Goal: Task Accomplishment & Management: Complete application form

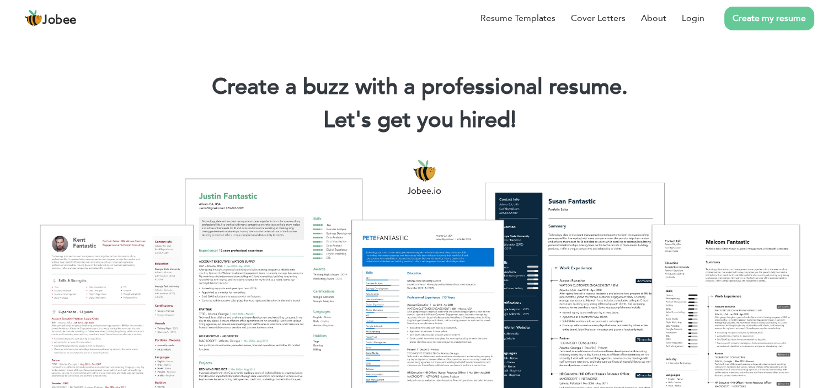
click at [682, 80] on h1 "Create a buzz with a professional resume." at bounding box center [420, 87] width 806 height 29
drag, startPoint x: 689, startPoint y: 14, endPoint x: 694, endPoint y: 17, distance: 5.7
click at [690, 14] on link "Login" at bounding box center [693, 18] width 23 height 13
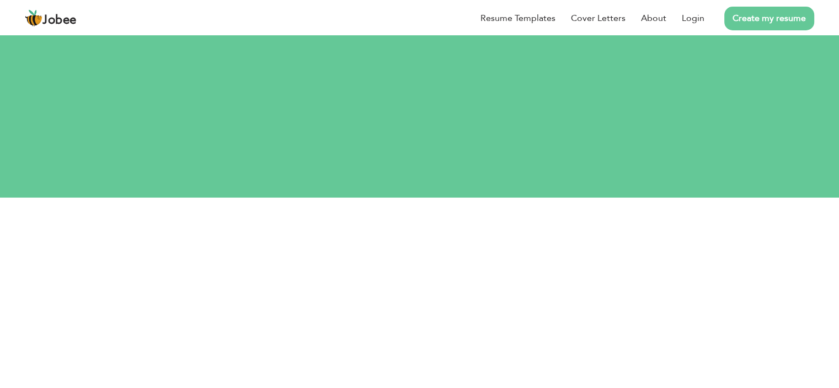
click at [499, 92] on div "Let's do this! Login your account." at bounding box center [419, 105] width 839 height 102
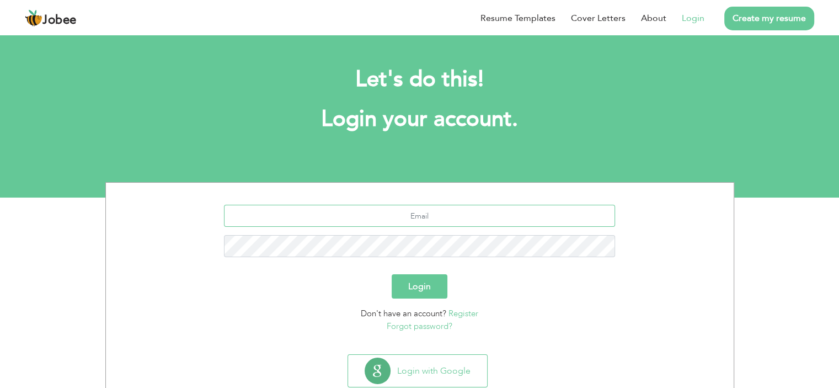
click at [422, 225] on input "text" at bounding box center [419, 216] width 391 height 22
drag, startPoint x: 422, startPoint y: 225, endPoint x: 433, endPoint y: 222, distance: 11.4
click at [423, 225] on input "text" at bounding box center [419, 216] width 391 height 22
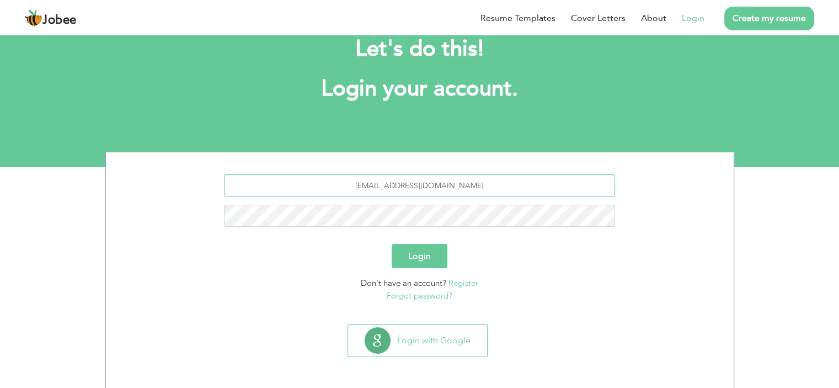
type input "[EMAIL_ADDRESS][DOMAIN_NAME]"
click at [426, 264] on button "Login" at bounding box center [420, 256] width 56 height 24
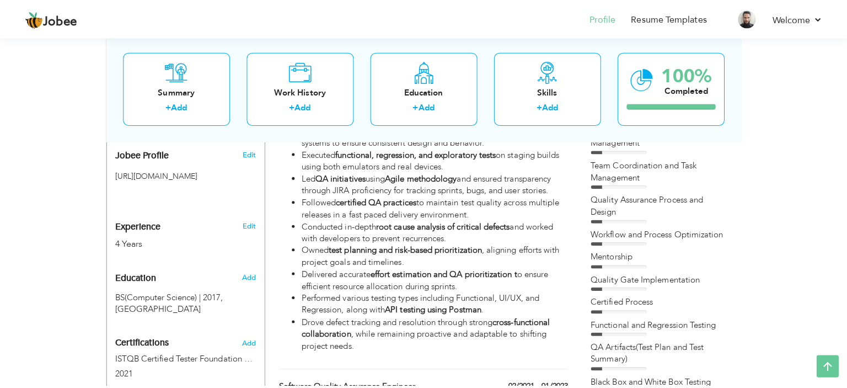
scroll to position [266, 0]
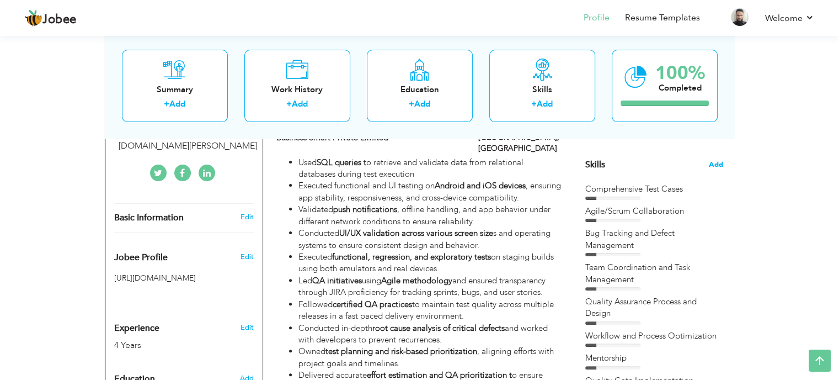
click at [716, 163] on span "Add" at bounding box center [716, 164] width 14 height 10
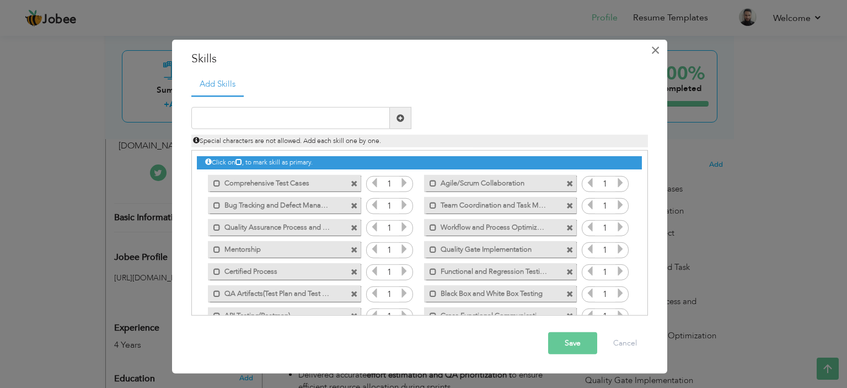
click at [657, 49] on span "×" at bounding box center [655, 50] width 9 height 20
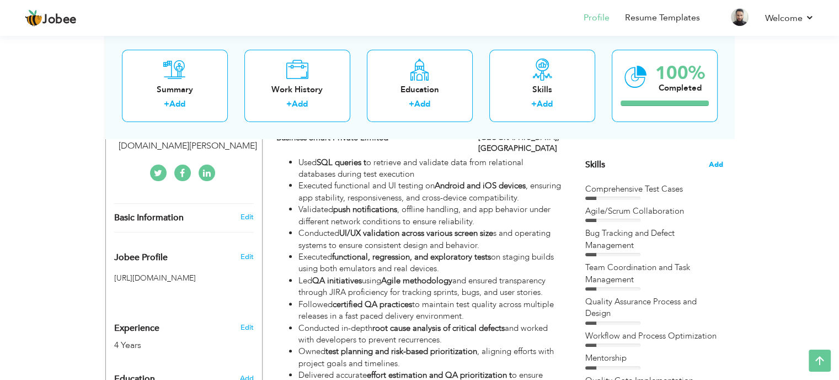
click at [718, 161] on span "Add" at bounding box center [716, 164] width 14 height 10
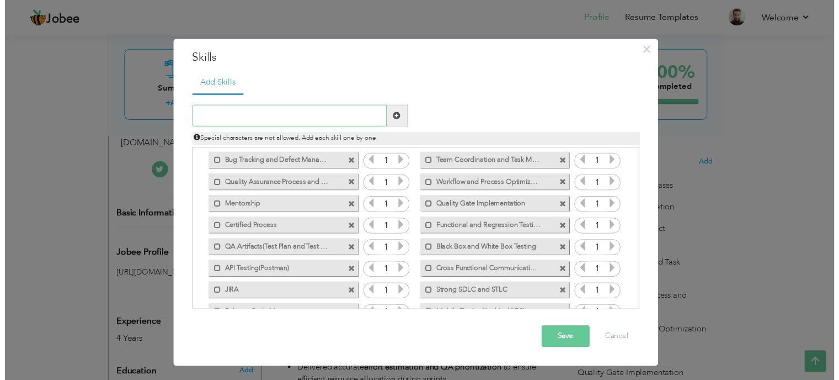
scroll to position [0, 0]
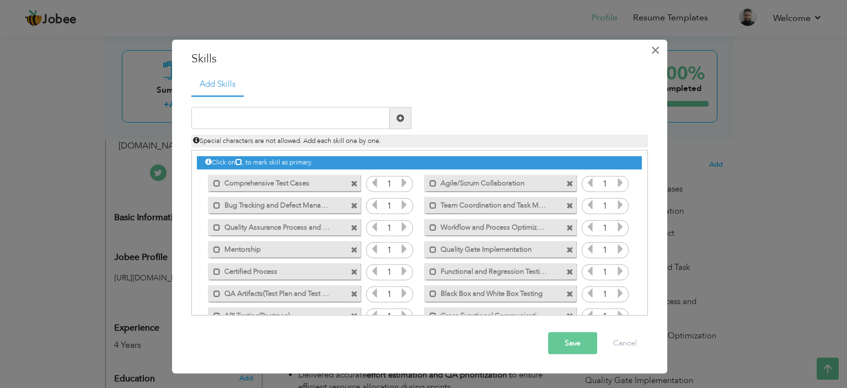
click at [659, 50] on span "×" at bounding box center [655, 50] width 9 height 20
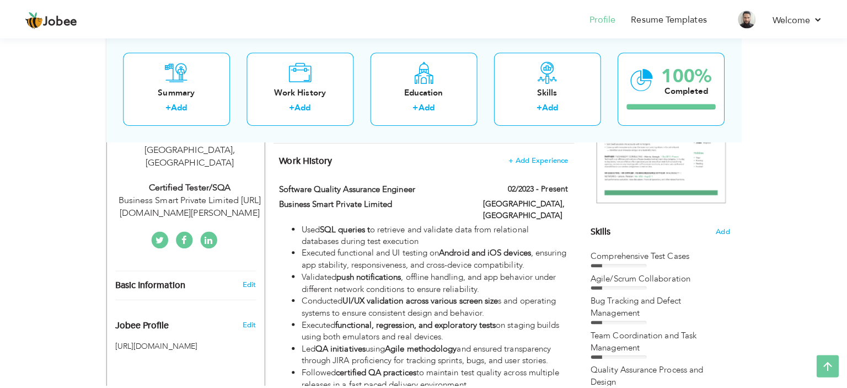
scroll to position [205, 0]
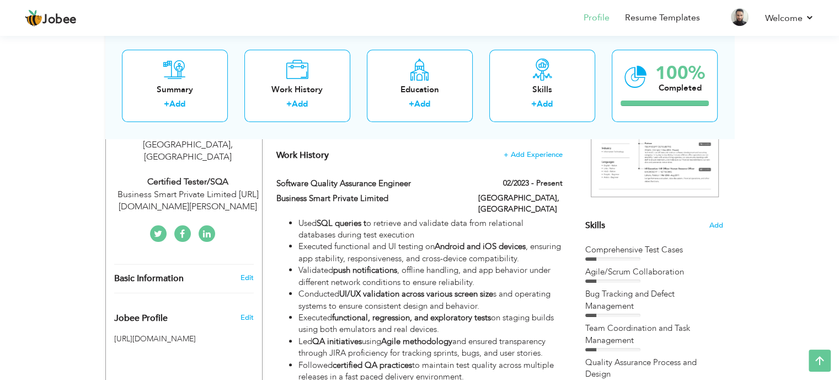
click at [704, 220] on div "Skills Add" at bounding box center [654, 117] width 138 height 229
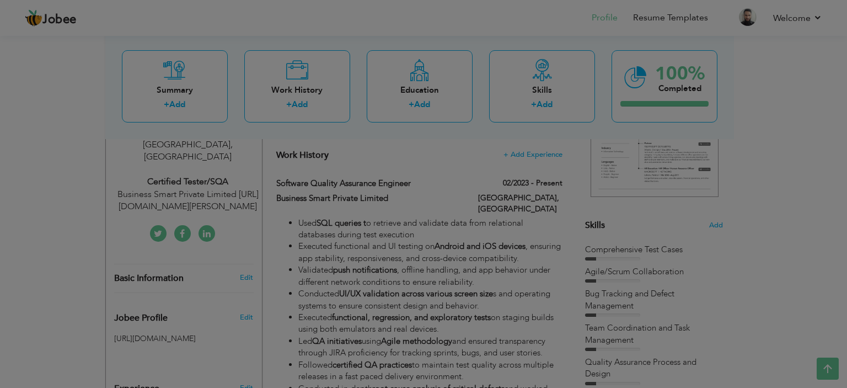
click at [0, 0] on div "× Skills Add Skills Duplicate entry Mark as primary skill. 1 1 1" at bounding box center [0, 0] width 0 height 0
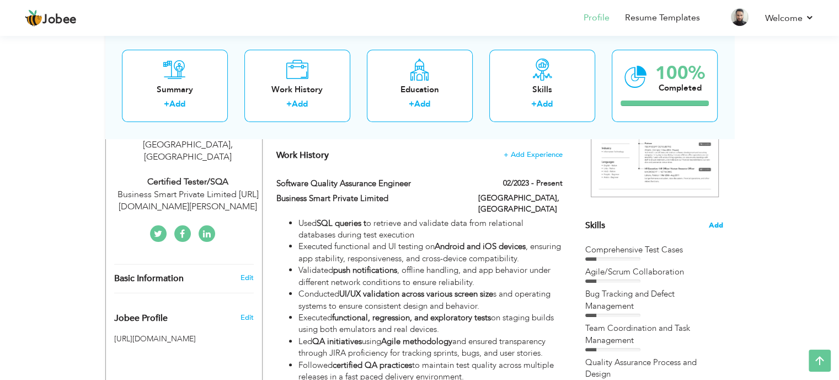
click at [720, 226] on span "Add" at bounding box center [716, 225] width 14 height 10
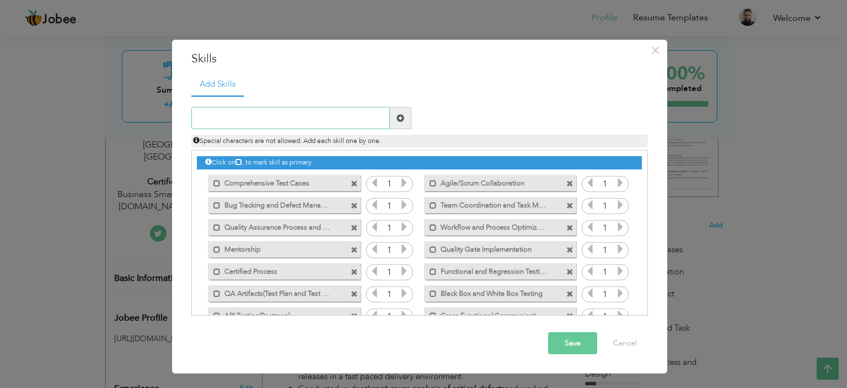
click at [257, 111] on input "text" at bounding box center [290, 118] width 199 height 22
click at [256, 113] on input "text" at bounding box center [290, 118] width 199 height 22
paste input "AI Test Case Generator,"
type input "AI Test Case Generator"
click at [403, 114] on span at bounding box center [401, 118] width 8 height 8
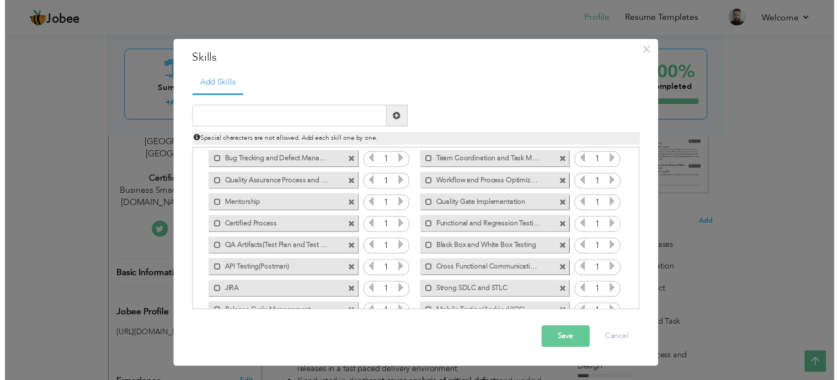
scroll to position [90, 0]
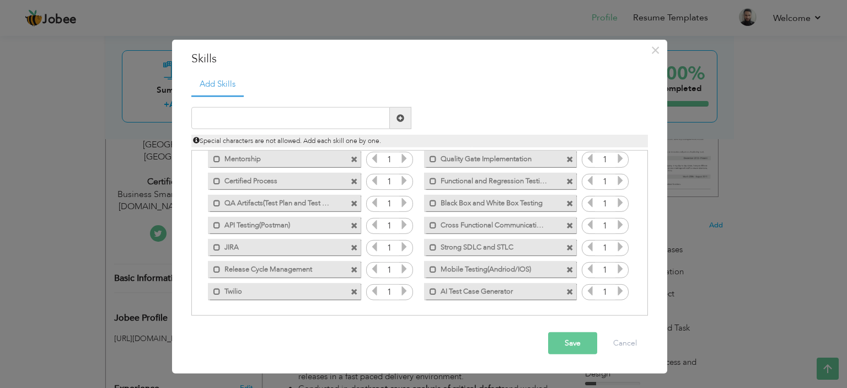
click at [351, 291] on span at bounding box center [354, 291] width 7 height 7
click at [250, 121] on input "text" at bounding box center [290, 118] width 199 height 22
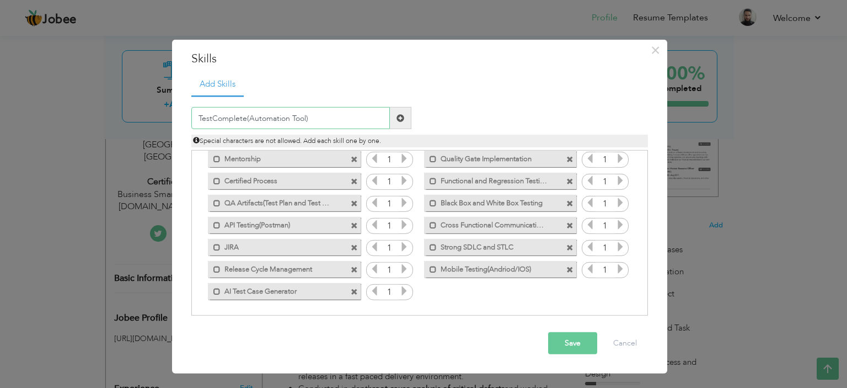
type input "TestComplete(Automation Tool)"
click at [403, 118] on span at bounding box center [401, 118] width 8 height 8
click at [577, 339] on button "Save" at bounding box center [572, 343] width 49 height 22
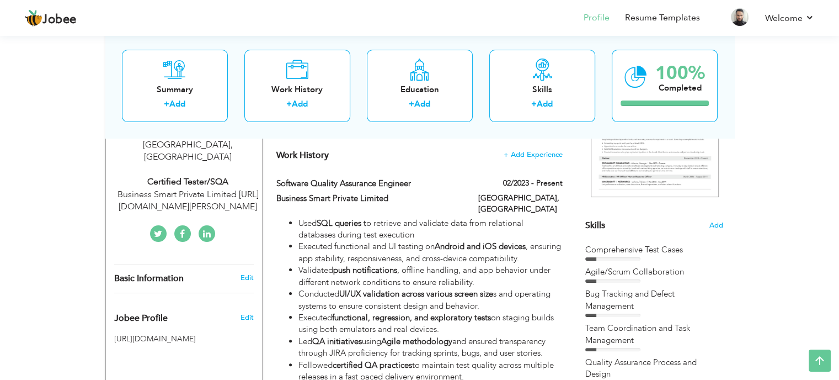
scroll to position [0, 0]
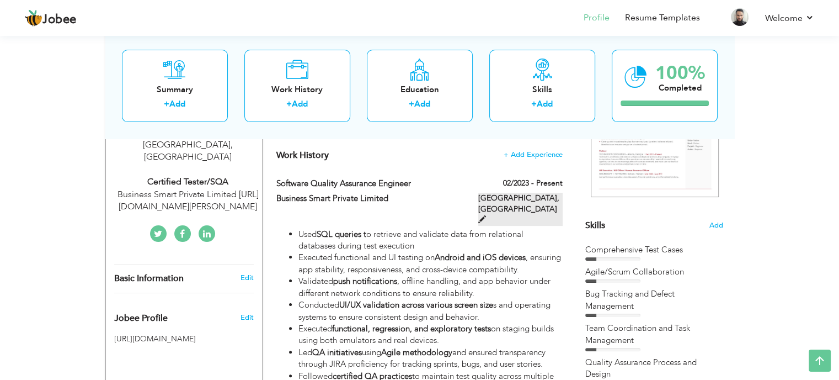
click at [486, 215] on span at bounding box center [482, 219] width 8 height 8
type input "Software Quality Assurance Engineer"
type input "Business Smart Private Limited"
type input "02/2023"
type input "[GEOGRAPHIC_DATA]"
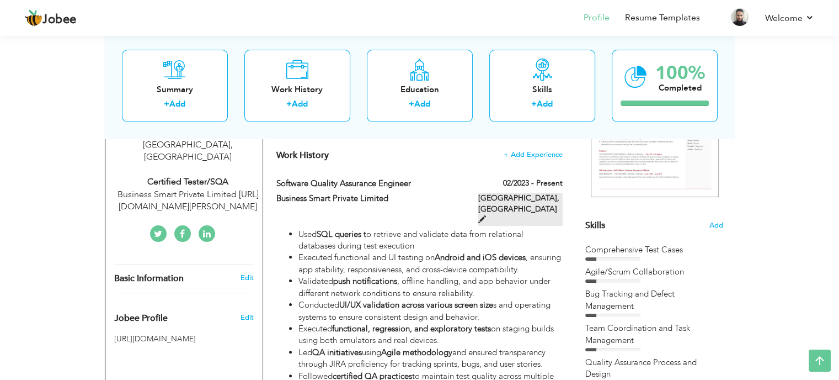
type input "[GEOGRAPHIC_DATA]"
checkbox input "true"
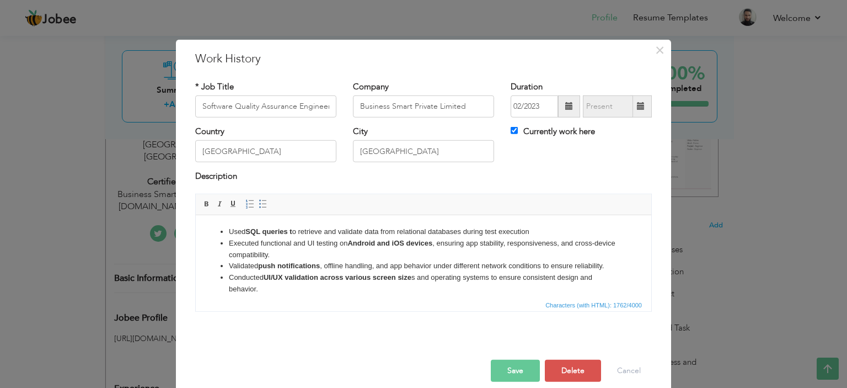
click at [274, 241] on li "Executed functional and UI testing on Android and iOS devices , ensuring app st…" at bounding box center [424, 248] width 390 height 23
click at [231, 232] on li "Used SQL queries t o retrieve and validate data from relational databases durin…" at bounding box center [424, 232] width 390 height 12
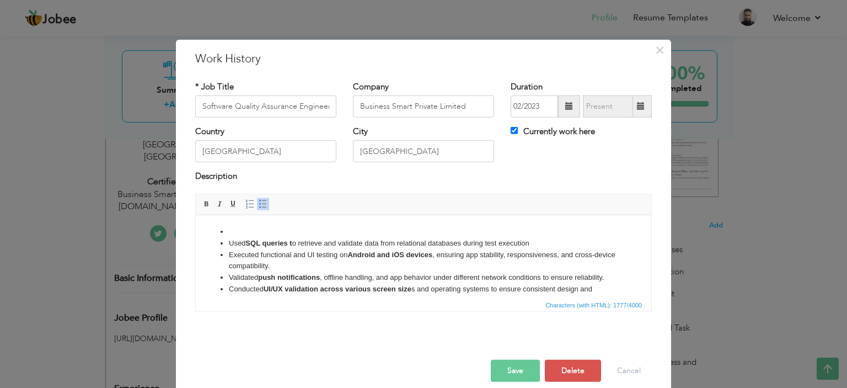
click at [243, 236] on li at bounding box center [424, 232] width 390 height 12
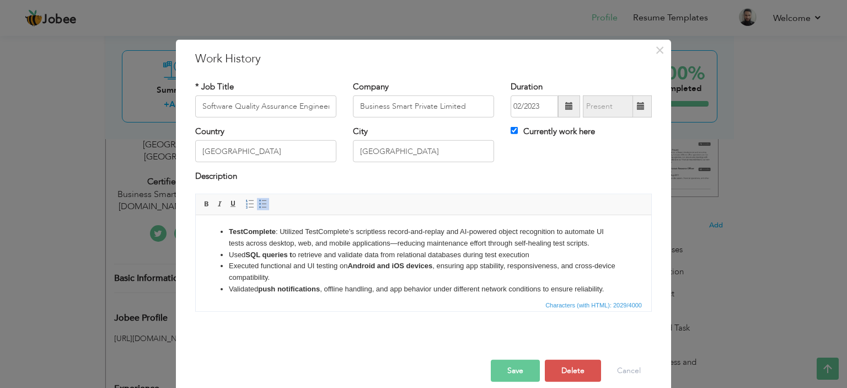
drag, startPoint x: 400, startPoint y: 244, endPoint x: 403, endPoint y: 257, distance: 12.4
click at [400, 247] on li "TestComplete : Utilized TestComplete’s scriptless record-and-replay and AI-powe…" at bounding box center [424, 237] width 390 height 23
click at [596, 246] on li "TestComplete : Utilized TestComplete’s scriptless record-and-replay and AI-powe…" at bounding box center [424, 237] width 390 height 23
click at [488, 268] on li "AI Test Case Generator : Deployed a no-code AI Test Case Generator (like DevAss…" at bounding box center [424, 266] width 390 height 34
click at [507, 254] on li "AI Test Case Generator : Deployed a no-code AI Test Case Generator (like DevAss…" at bounding box center [424, 266] width 390 height 34
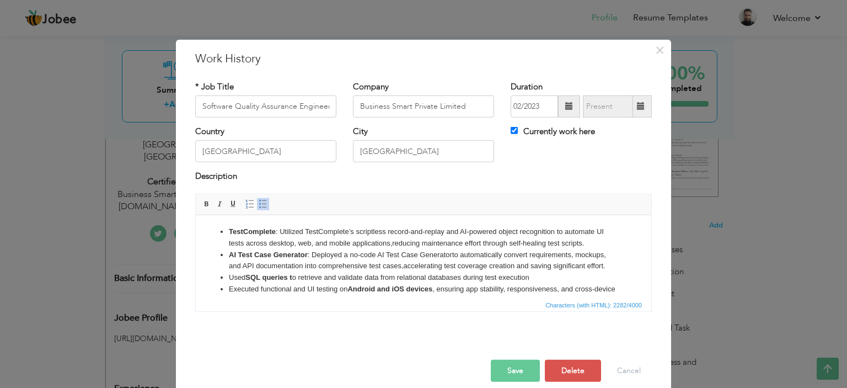
click at [510, 372] on button "Save" at bounding box center [515, 371] width 49 height 22
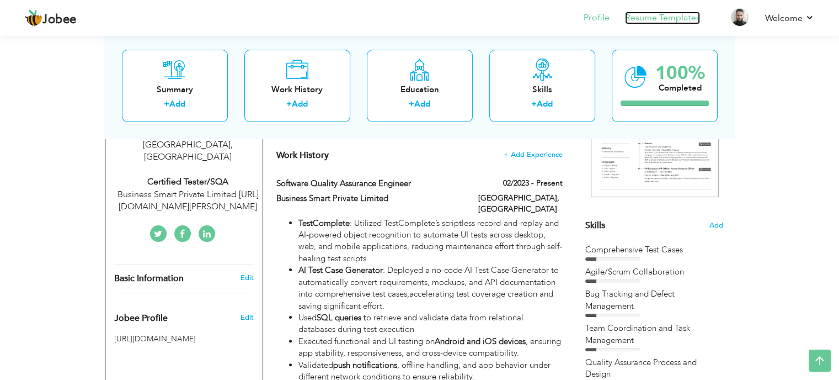
click at [675, 22] on link "Resume Templates" at bounding box center [662, 18] width 75 height 13
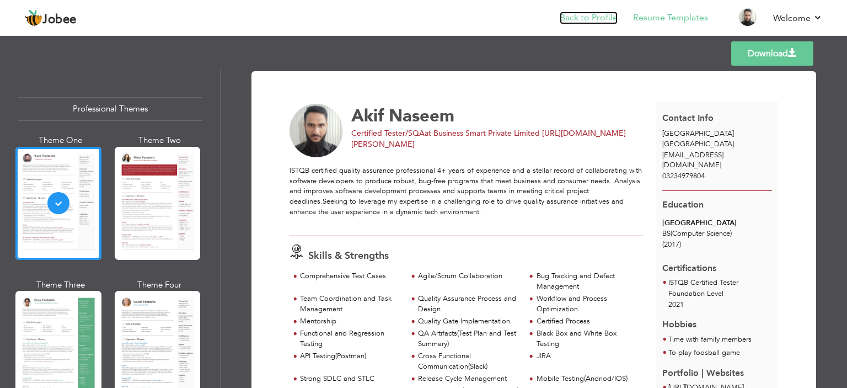
click at [592, 15] on link "Back to Profile" at bounding box center [589, 18] width 58 height 13
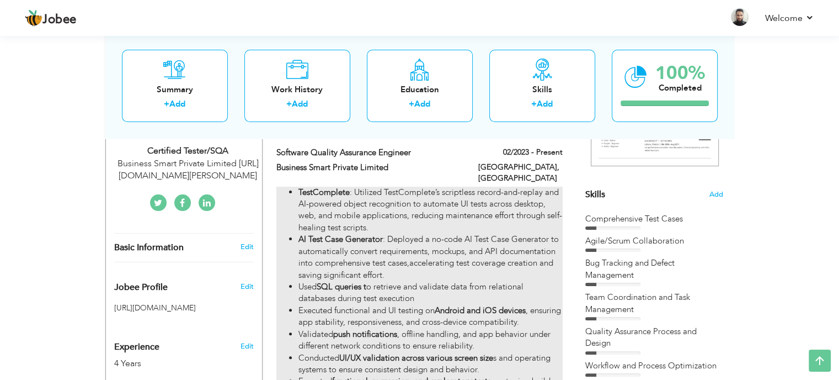
click at [378, 286] on li "Used SQL queries t o retrieve and validate data from relational databases durin…" at bounding box center [430, 293] width 264 height 24
type input "Software Quality Assurance Engineer"
type input "Business Smart Private Limited"
type input "02/2023"
type input "[GEOGRAPHIC_DATA]"
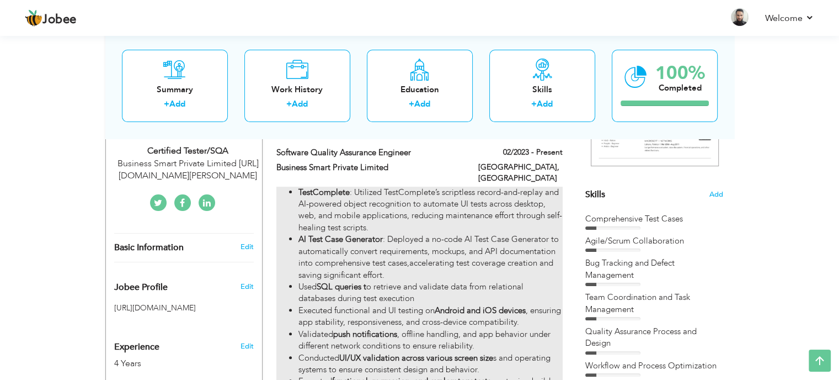
type input "[GEOGRAPHIC_DATA]"
checkbox input "true"
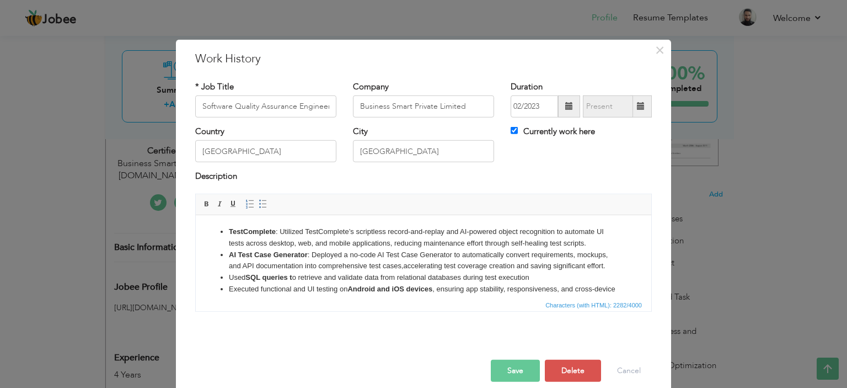
click at [313, 279] on li "Used SQL queries t o retrieve and validate data from relational databases durin…" at bounding box center [424, 277] width 390 height 12
drag, startPoint x: 297, startPoint y: 278, endPoint x: 290, endPoint y: 280, distance: 7.4
click at [290, 280] on li "Used SQL queries t o retrieve and validate data from relational databases durin…" at bounding box center [424, 277] width 390 height 12
click at [461, 288] on li "Executed functional and UI testing on Android and iOS devices , ensuring app st…" at bounding box center [424, 294] width 390 height 23
click at [510, 367] on button "Save" at bounding box center [515, 371] width 49 height 22
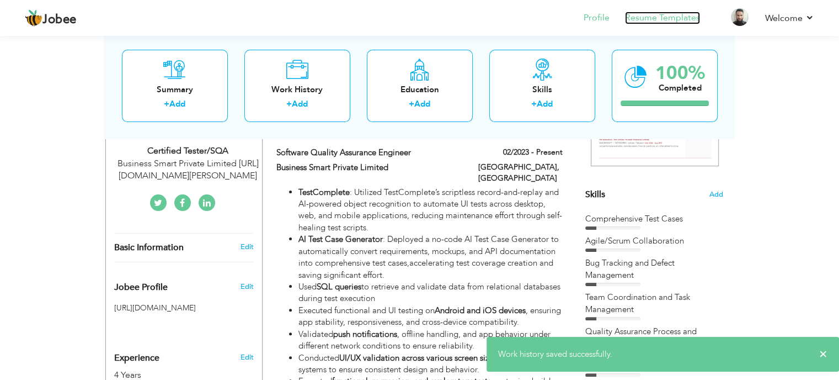
click at [681, 19] on link "Resume Templates" at bounding box center [662, 18] width 75 height 13
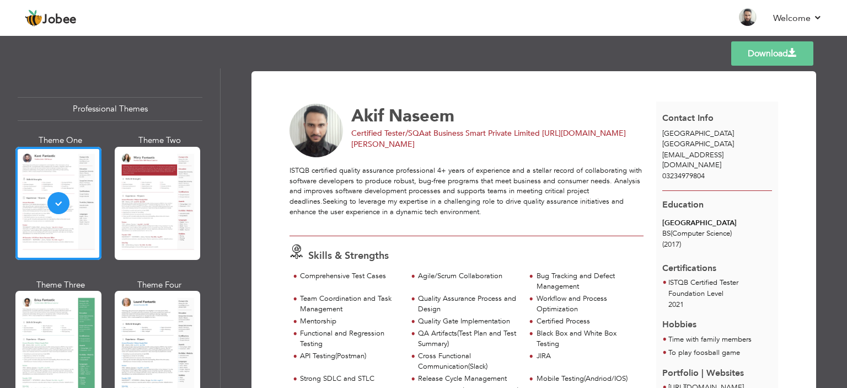
click at [790, 54] on span at bounding box center [792, 53] width 9 height 9
drag, startPoint x: 841, startPoint y: 102, endPoint x: 842, endPoint y: 134, distance: 32.6
click at [842, 134] on div "Download [PERSON_NAME] Certified Tester/SQA at Business Smart Private Limited […" at bounding box center [534, 227] width 627 height 319
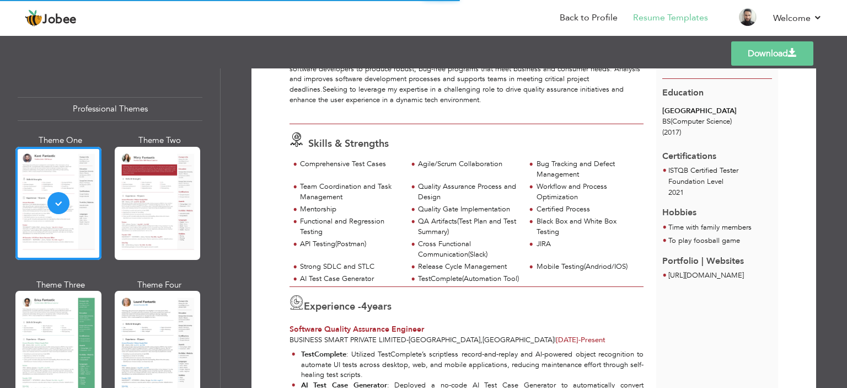
scroll to position [114, 0]
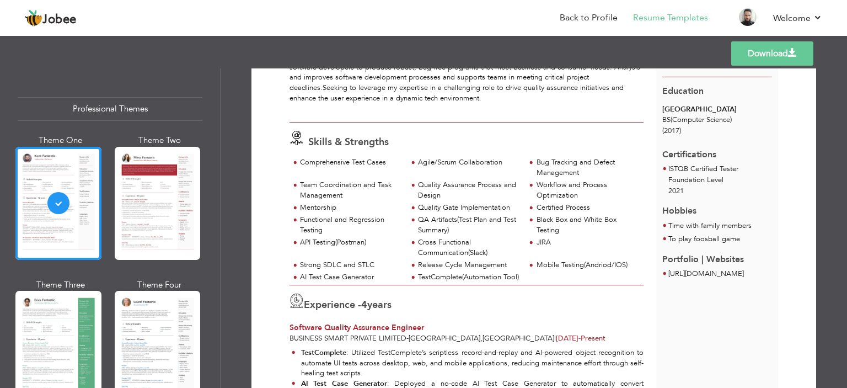
click at [840, 125] on div "Download [PERSON_NAME] Certified Tester/SQA at Business Smart Private Limited […" at bounding box center [534, 227] width 627 height 319
